Goal: Check status

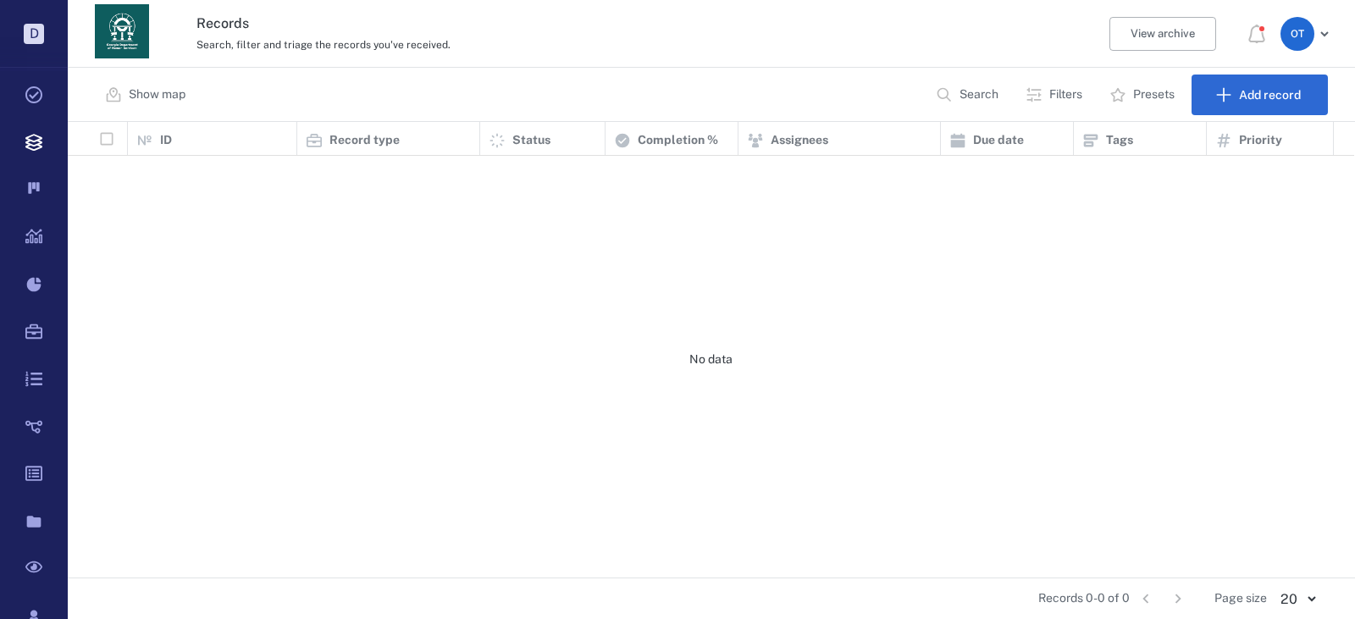
scroll to position [443, 1276]
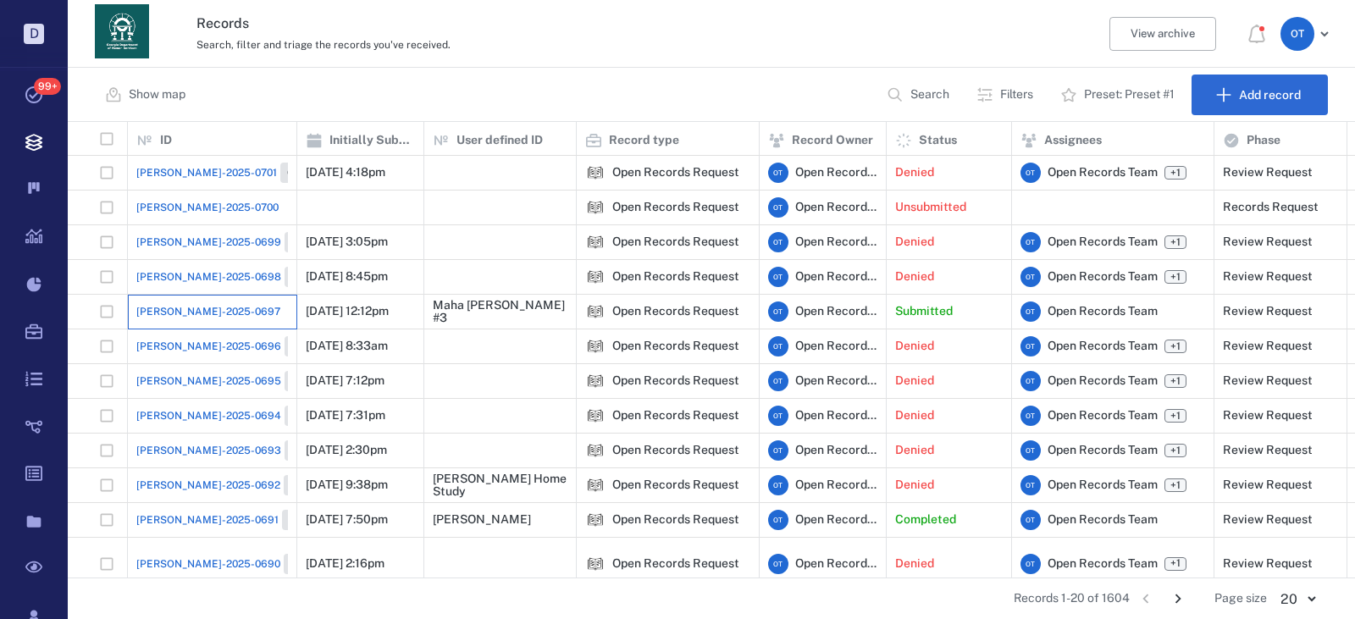
click at [216, 308] on div "[PERSON_NAME]-2025-0697" at bounding box center [212, 312] width 152 height 34
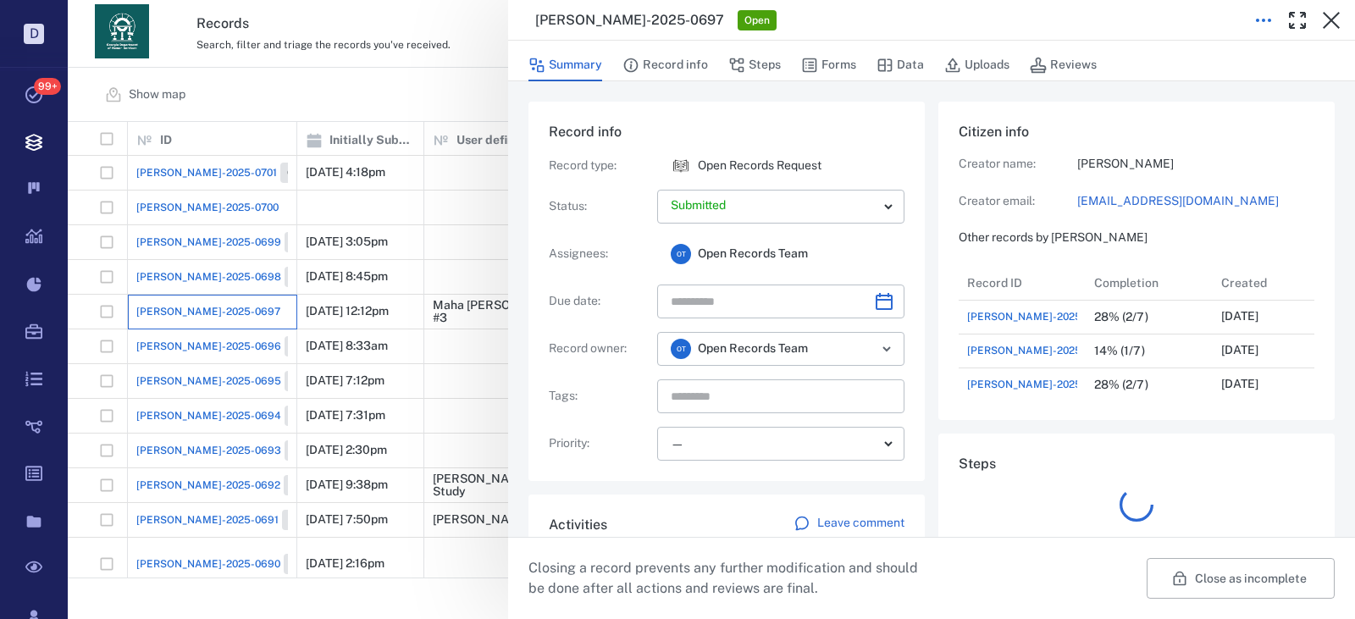
scroll to position [14, 14]
click at [1285, 20] on button "button" at bounding box center [1298, 20] width 34 height 34
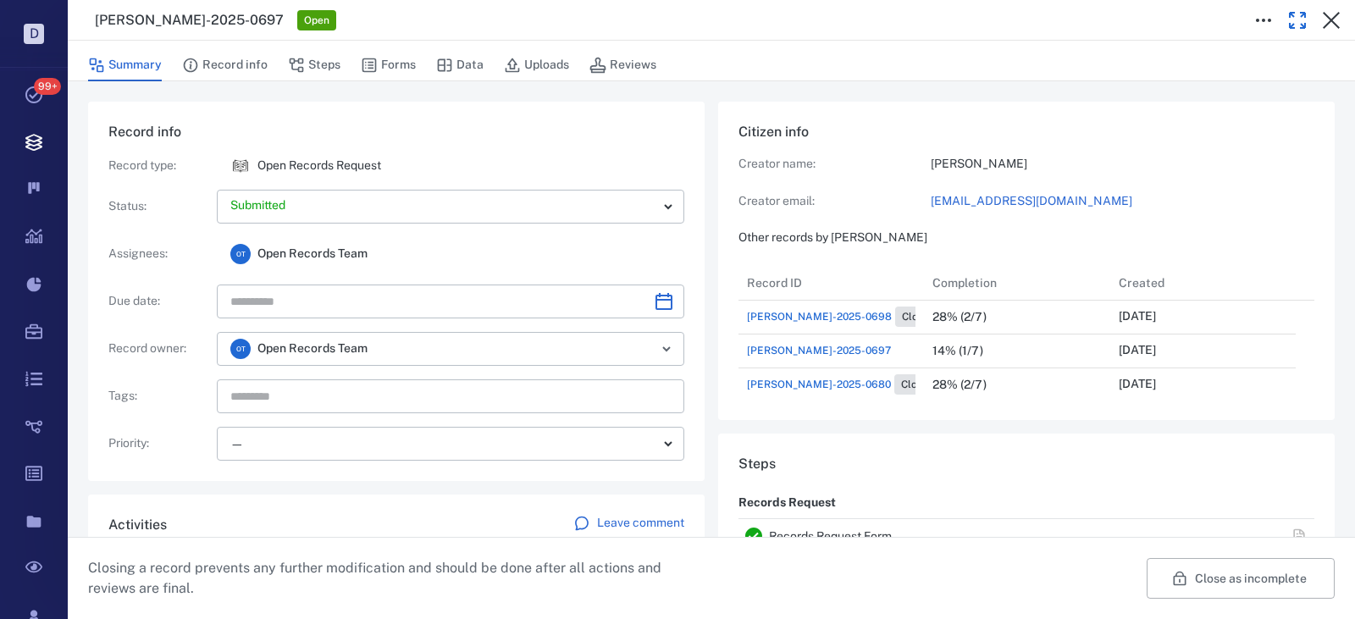
scroll to position [868, 544]
click at [251, 73] on button "Record info" at bounding box center [225, 65] width 86 height 32
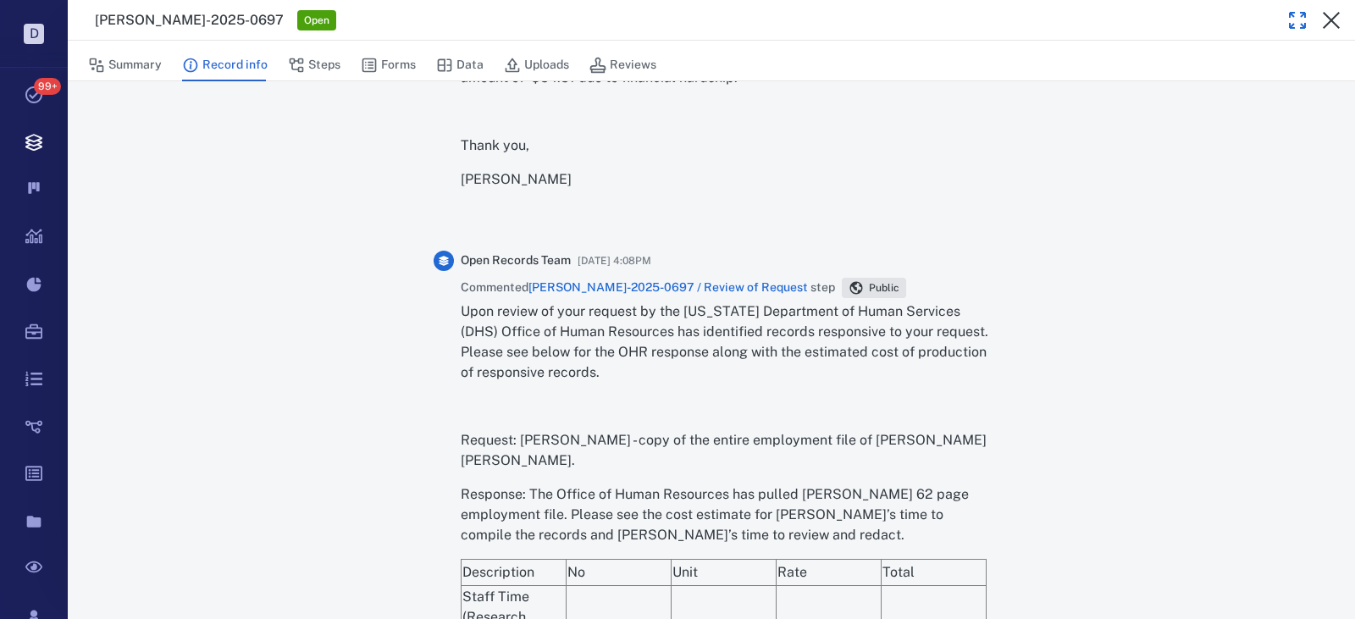
scroll to position [3330, 0]
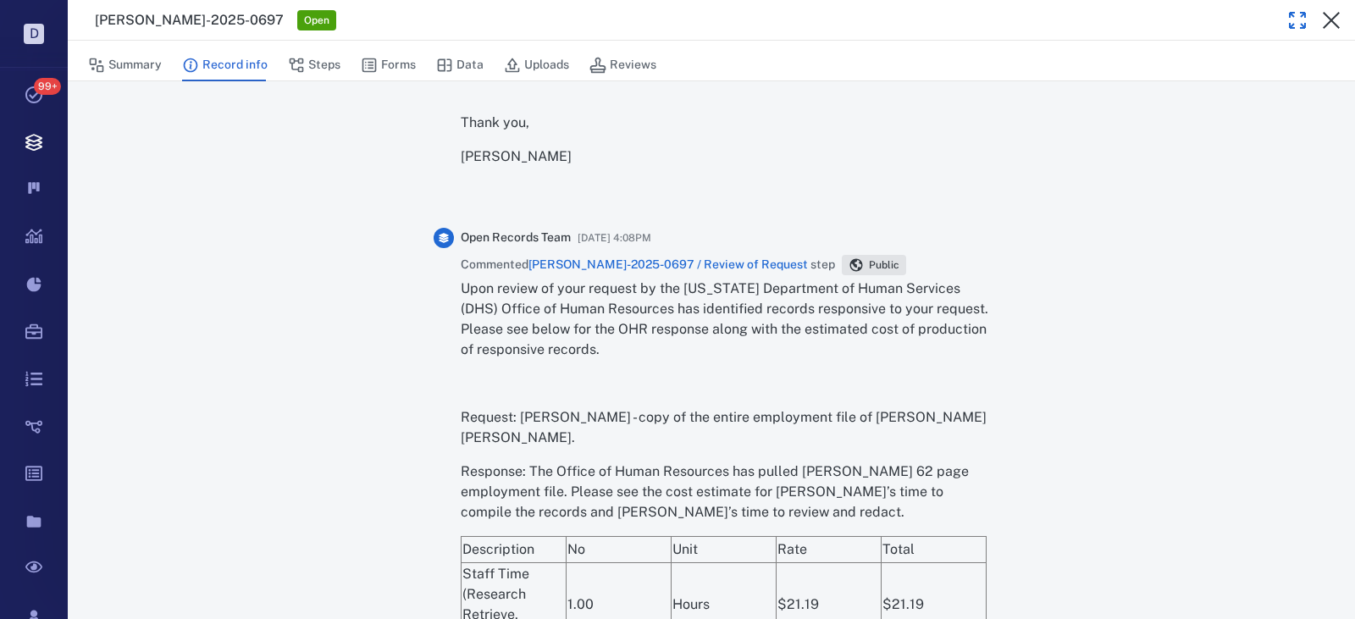
drag, startPoint x: 1340, startPoint y: 445, endPoint x: 1346, endPoint y: 463, distance: 19.6
click at [1346, 463] on div "Summary Record info Steps Forms Data Uploads Reviews Record ID : [PERSON_NAME]-…" at bounding box center [711, 330] width 1287 height 578
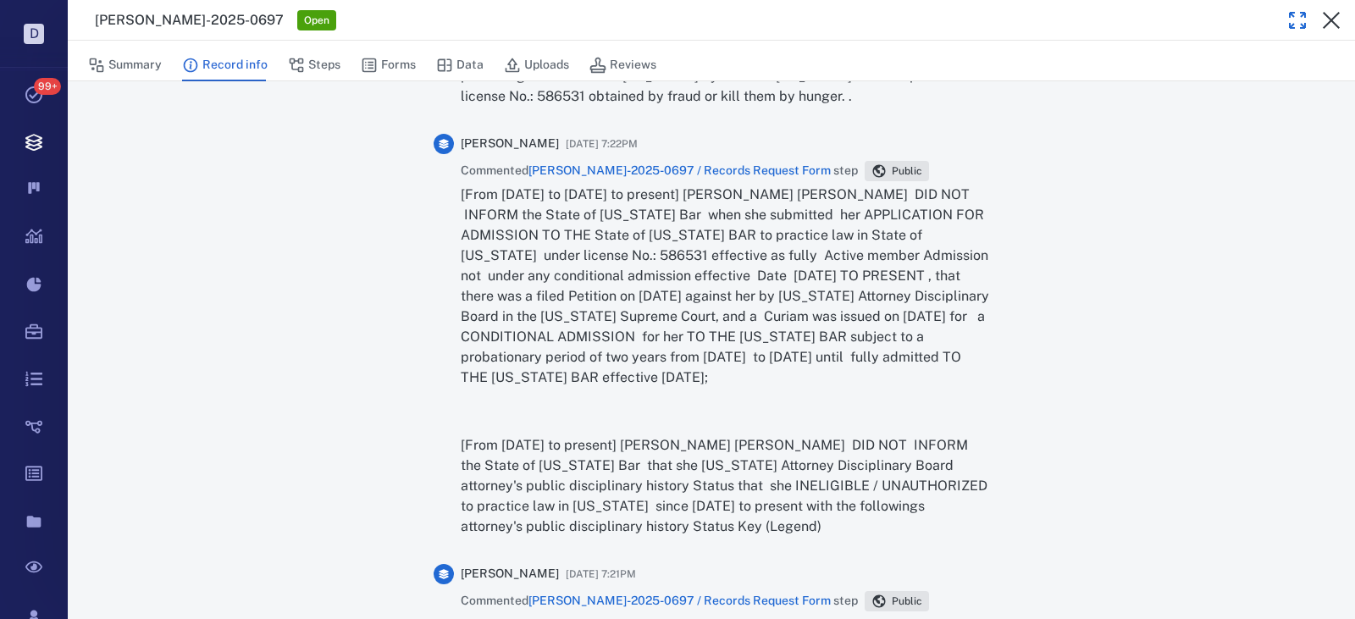
scroll to position [1181, 0]
